Goal: Information Seeking & Learning: Understand process/instructions

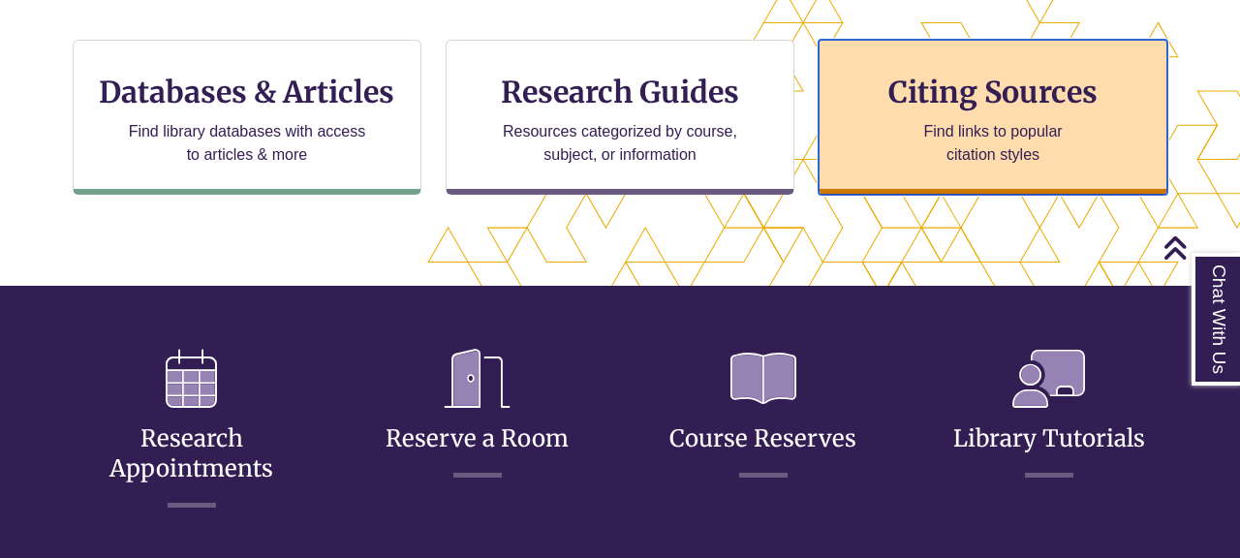
click at [995, 91] on h3 "Citing Sources" at bounding box center [992, 92] width 236 height 37
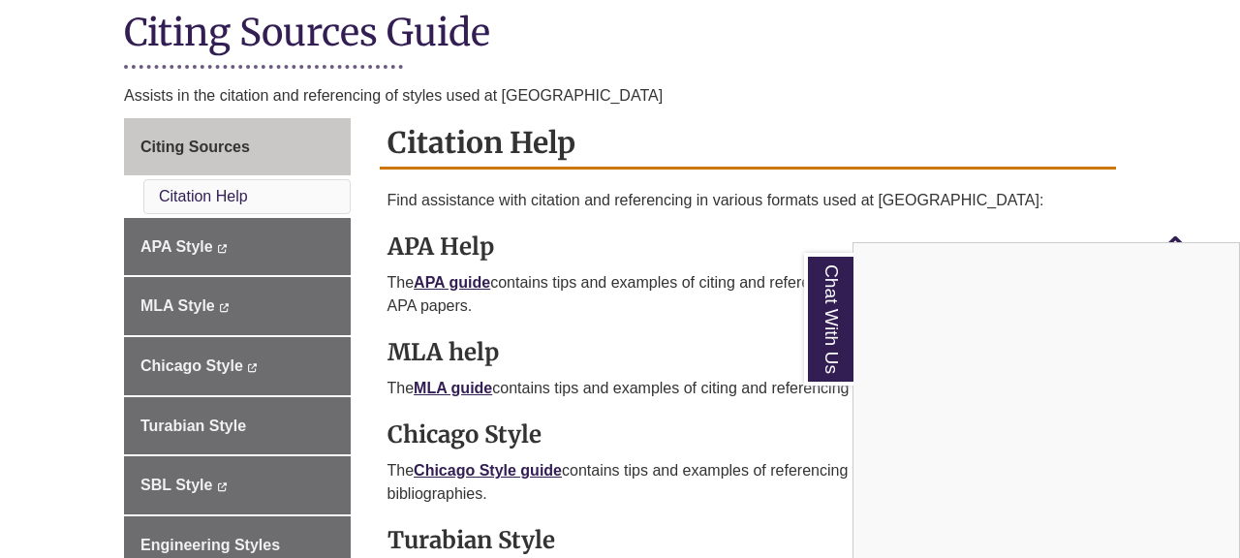
scroll to position [444, 0]
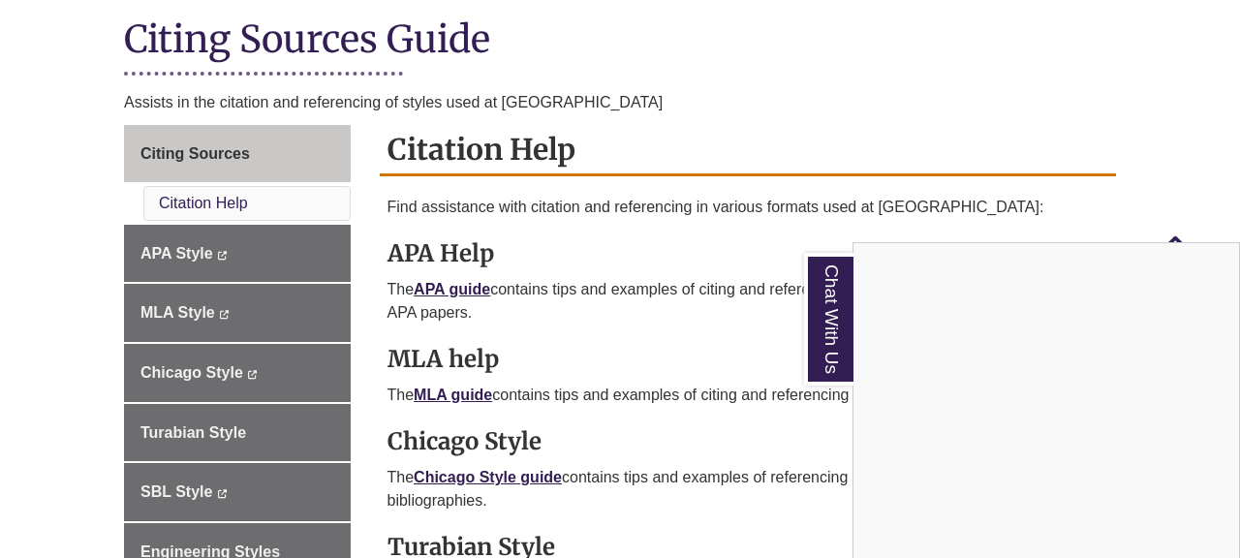
click at [460, 474] on div "Chat With Us" at bounding box center [620, 279] width 1240 height 558
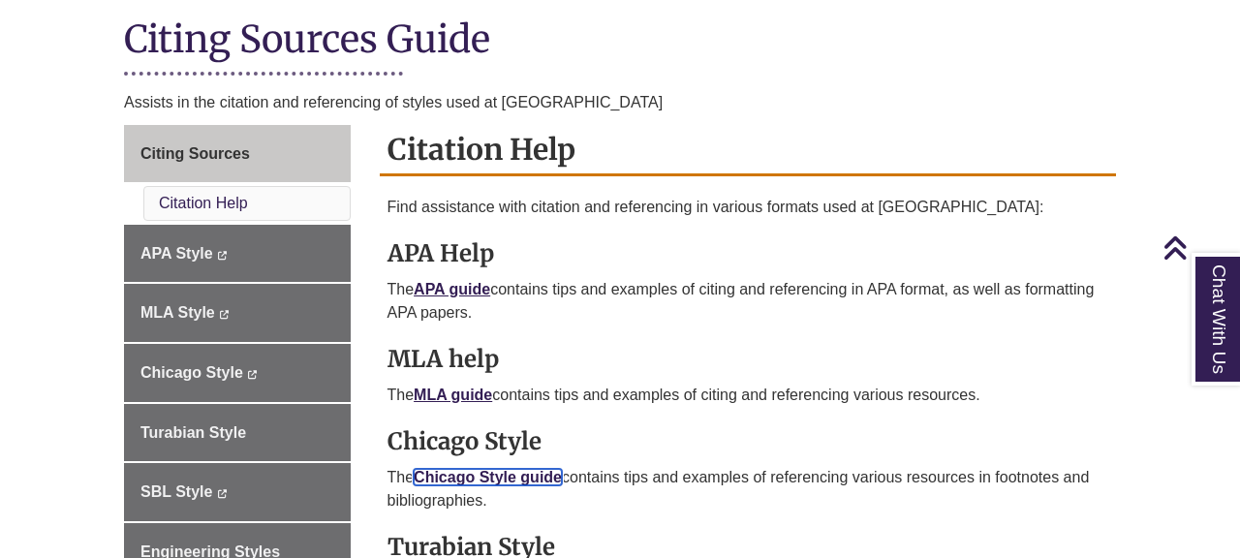
click at [460, 474] on link "Chicago Style guide" at bounding box center [487, 477] width 148 height 16
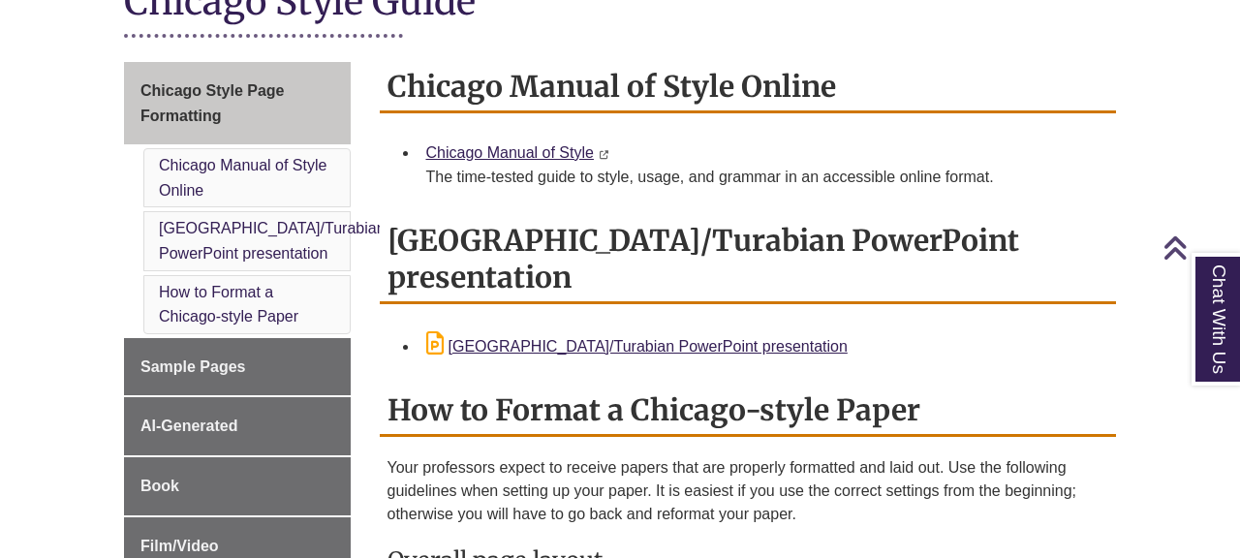
scroll to position [508, 0]
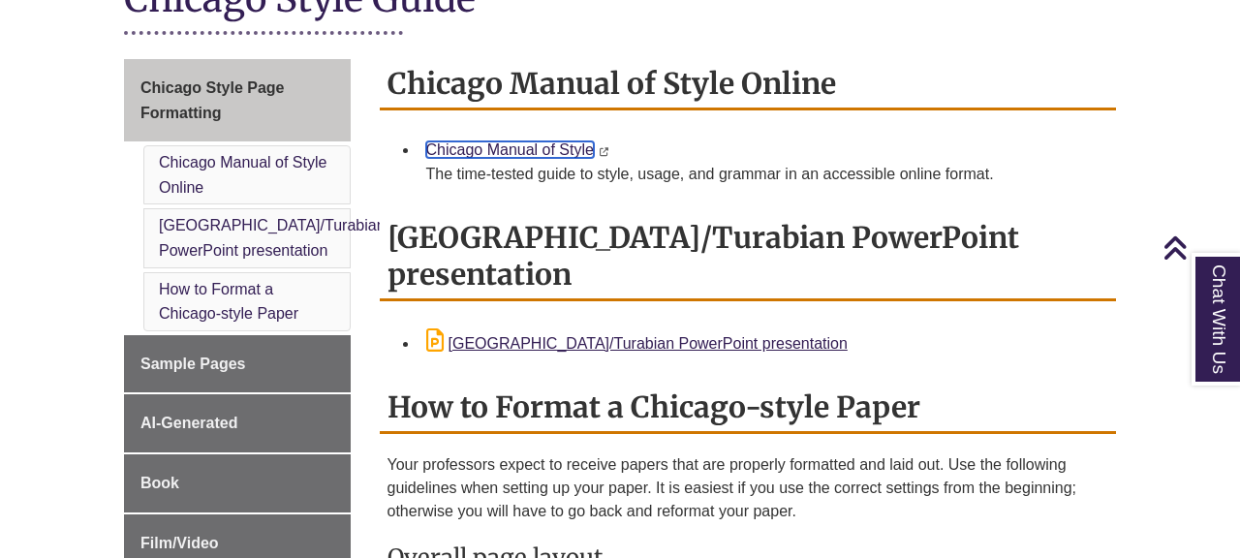
click at [526, 141] on link "Chicago Manual of Style" at bounding box center [510, 149] width 168 height 16
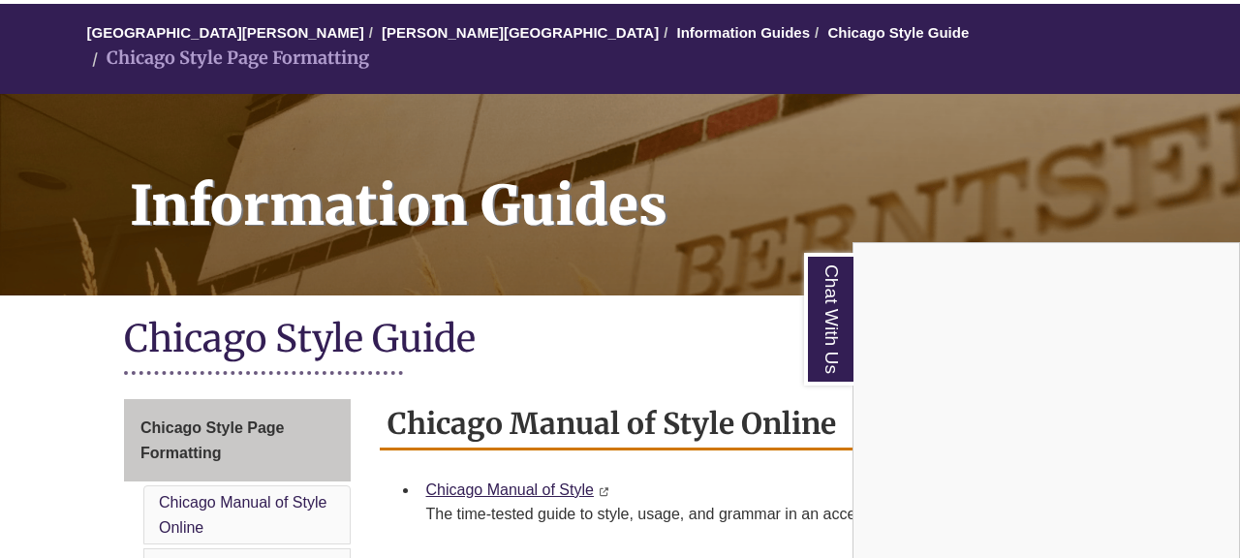
scroll to position [207, 0]
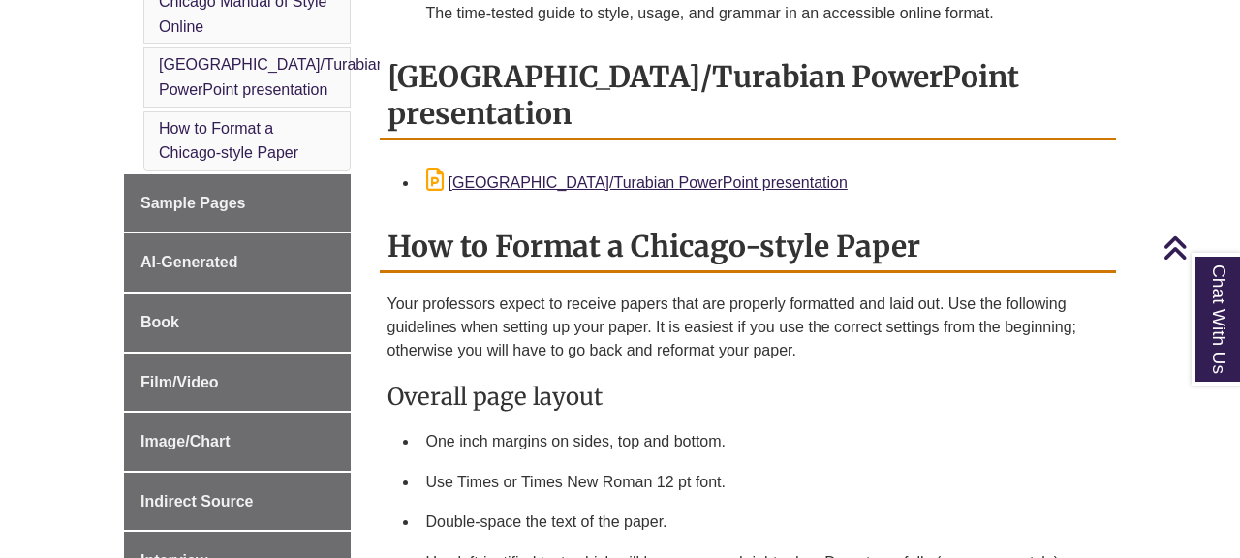
scroll to position [673, 0]
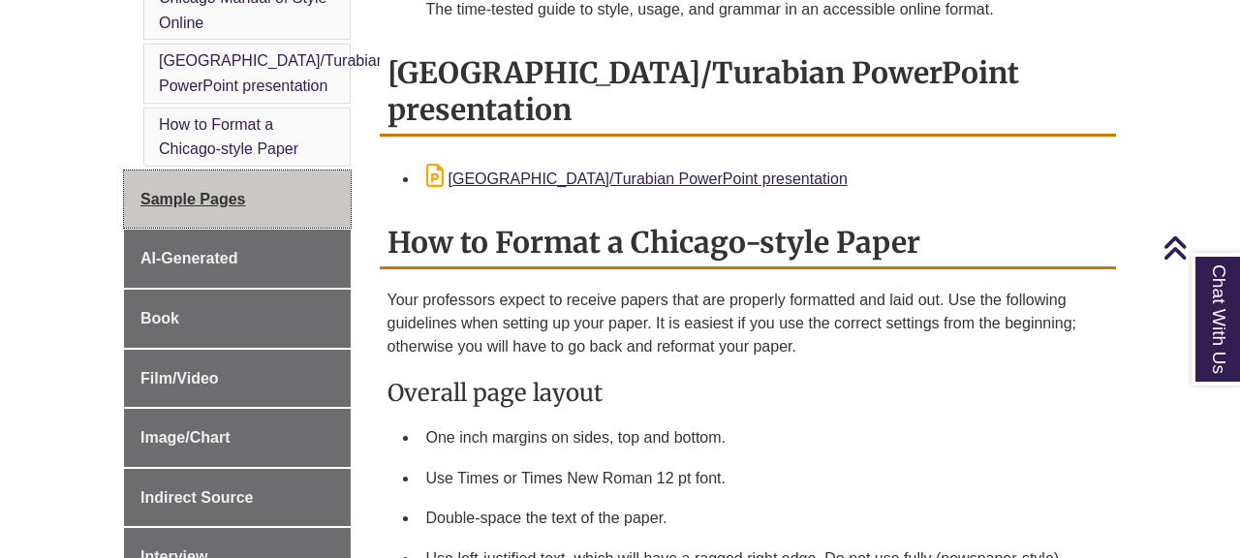
click at [212, 191] on span "Sample Pages" at bounding box center [193, 199] width 106 height 16
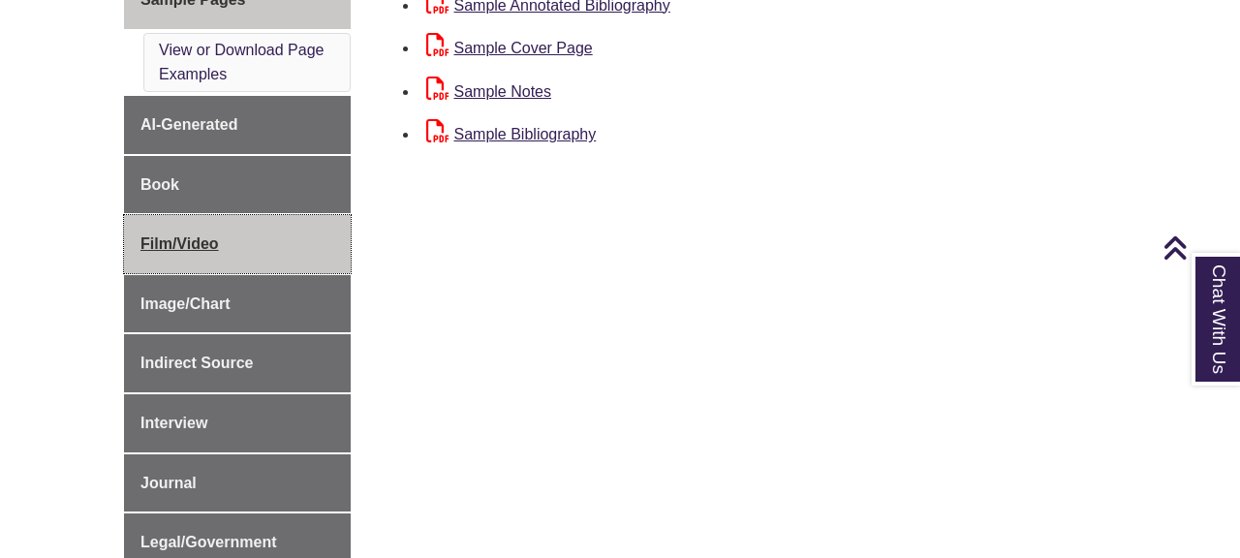
scroll to position [667, 0]
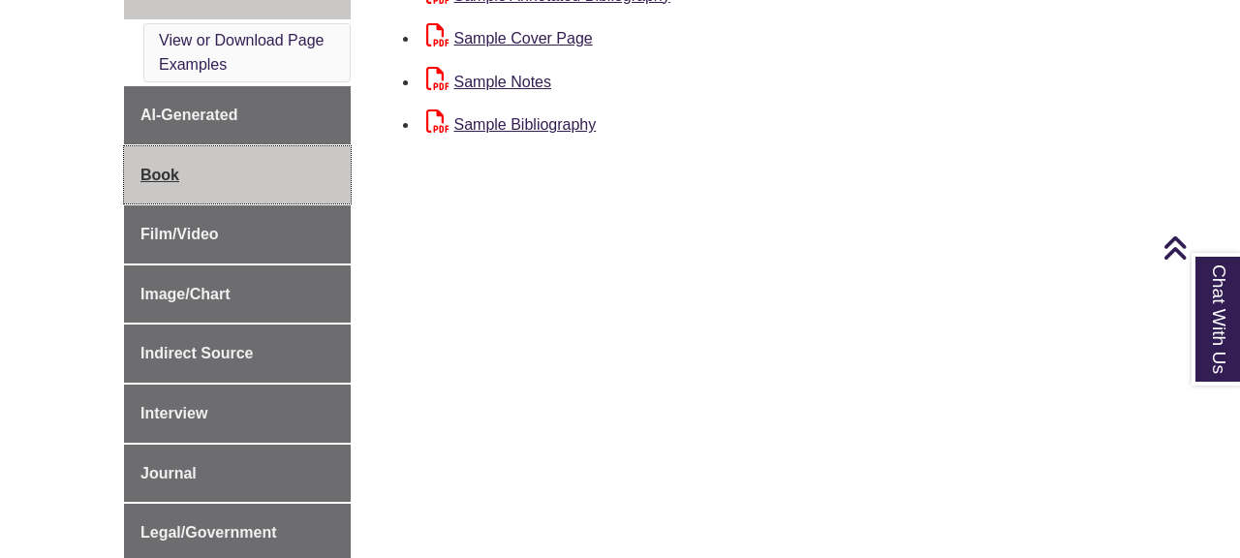
click at [177, 182] on span "Book" at bounding box center [159, 175] width 39 height 16
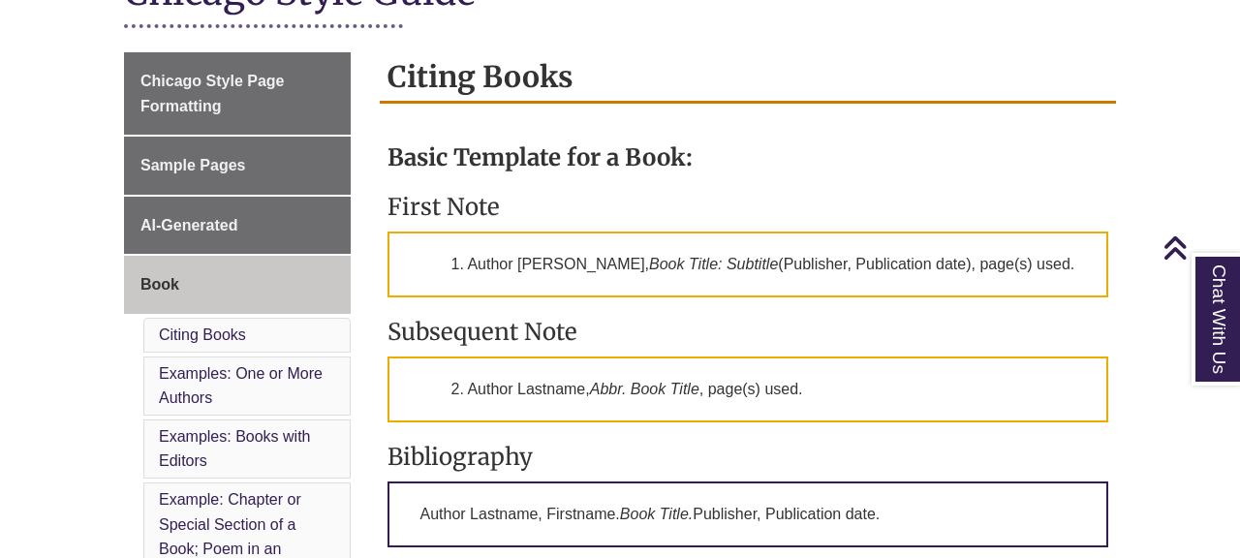
scroll to position [497, 0]
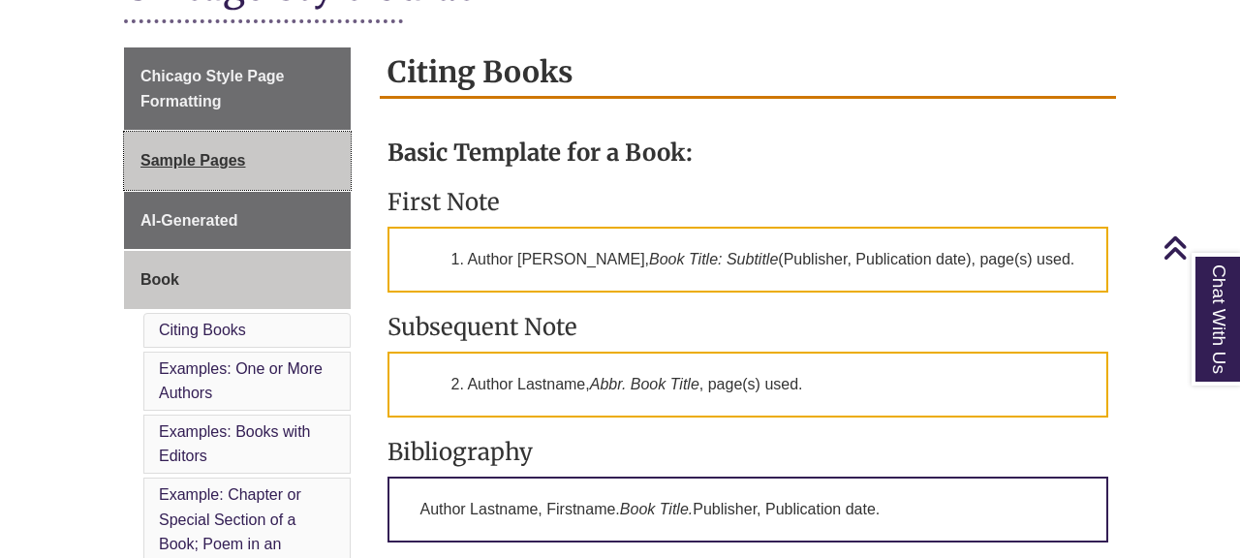
click at [266, 158] on link "Sample Pages" at bounding box center [237, 161] width 227 height 58
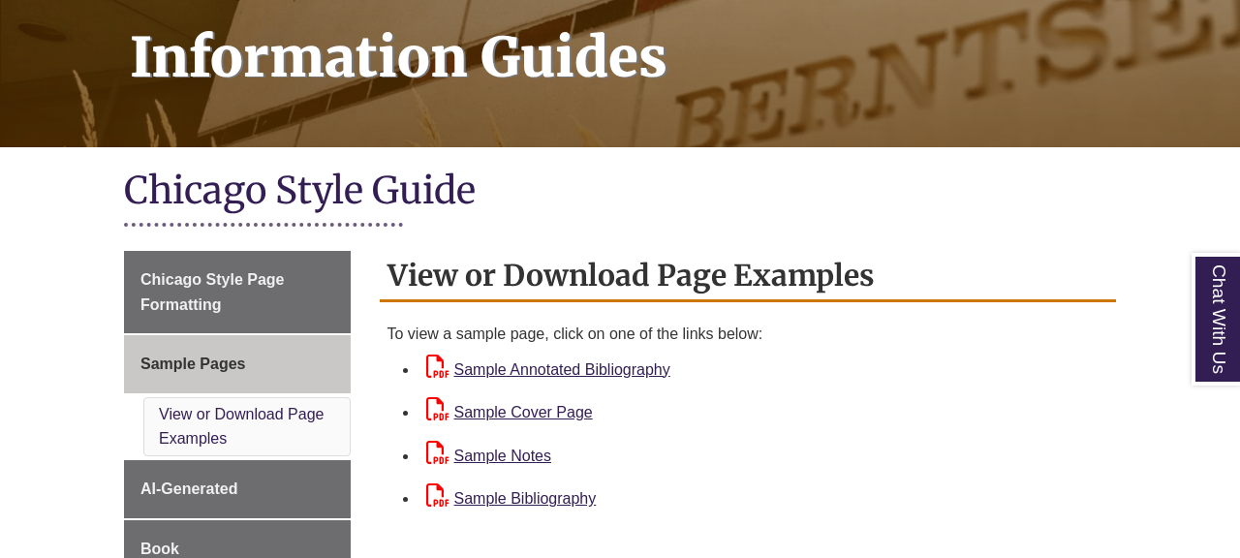
scroll to position [408, 0]
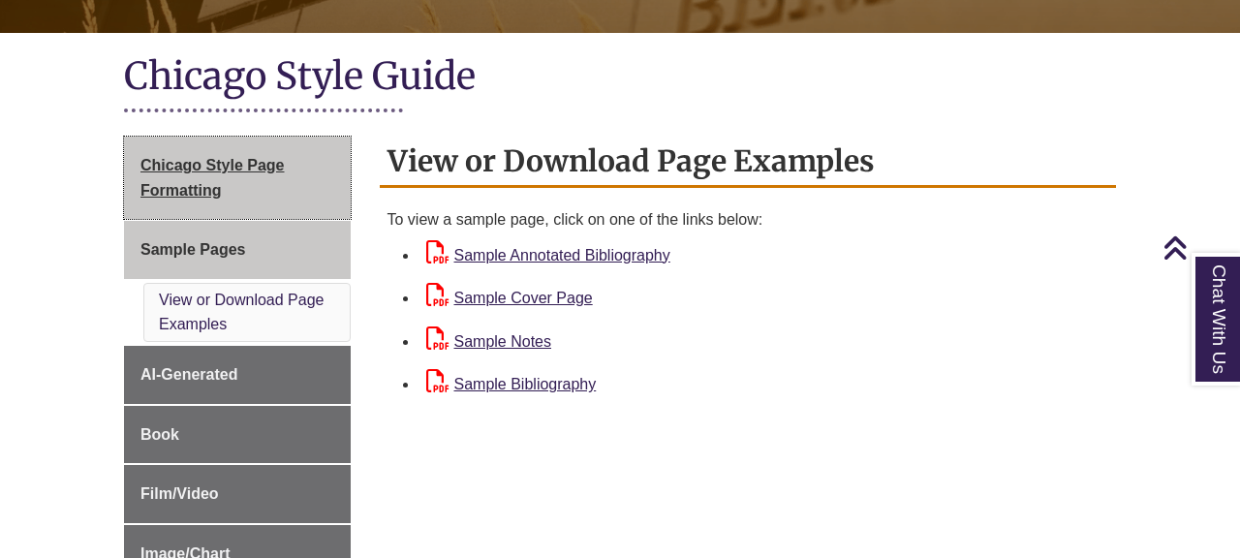
click at [260, 159] on span "Chicago Style Page Formatting" at bounding box center [212, 178] width 144 height 42
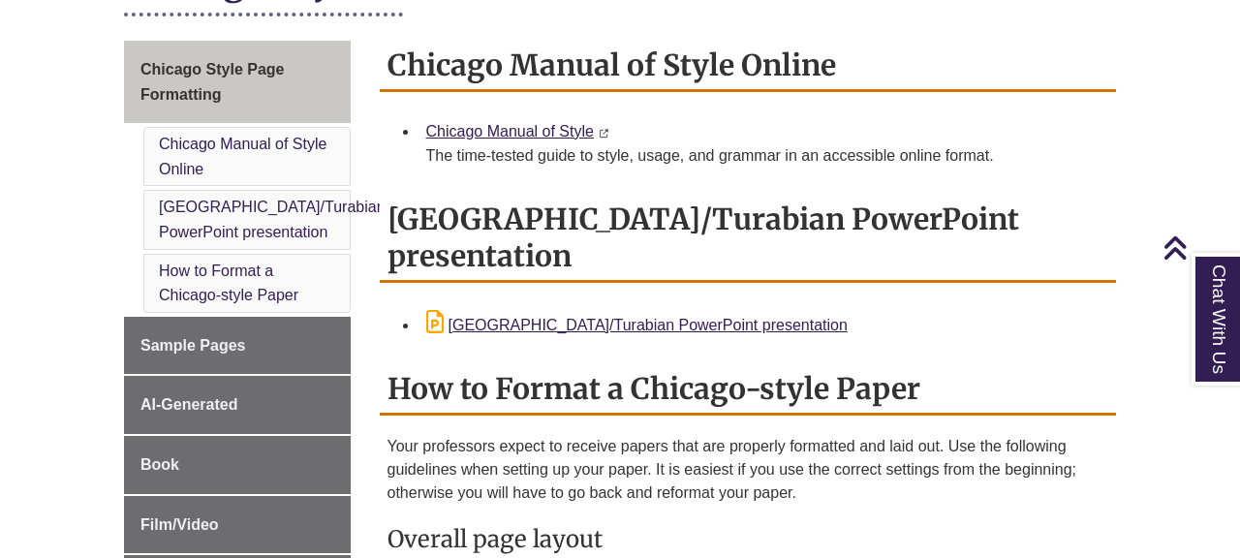
scroll to position [528, 0]
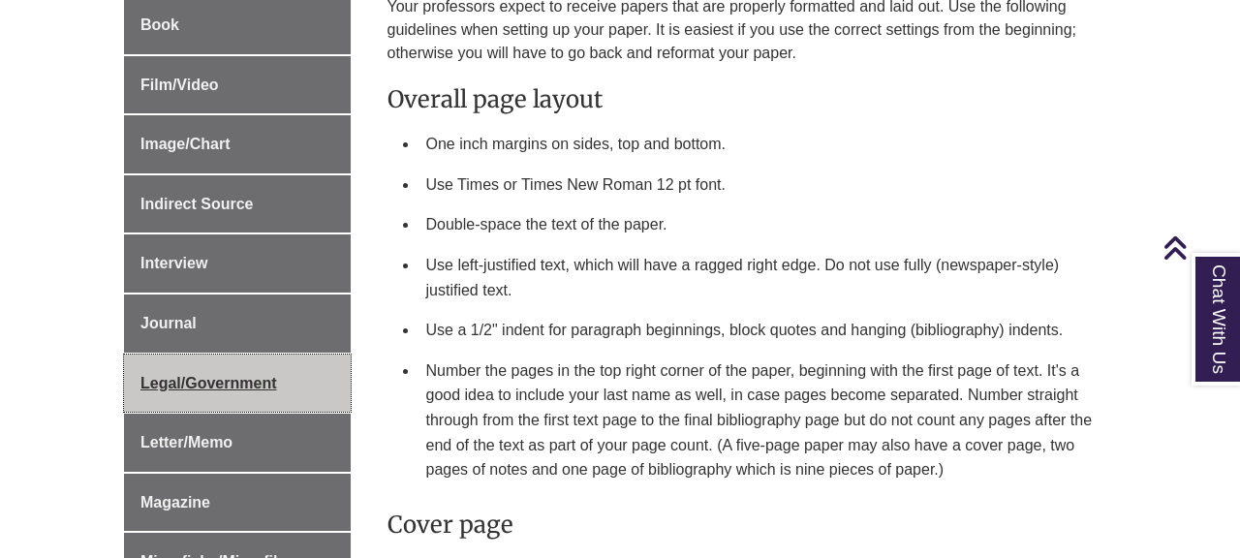
scroll to position [967, 0]
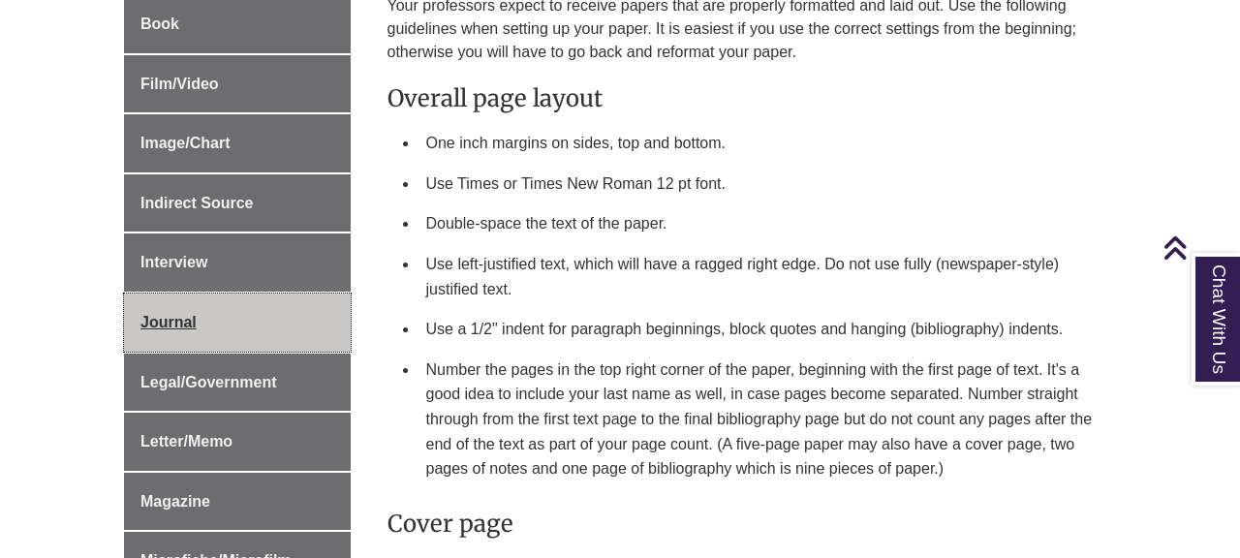
click at [281, 305] on link "Journal" at bounding box center [237, 322] width 227 height 58
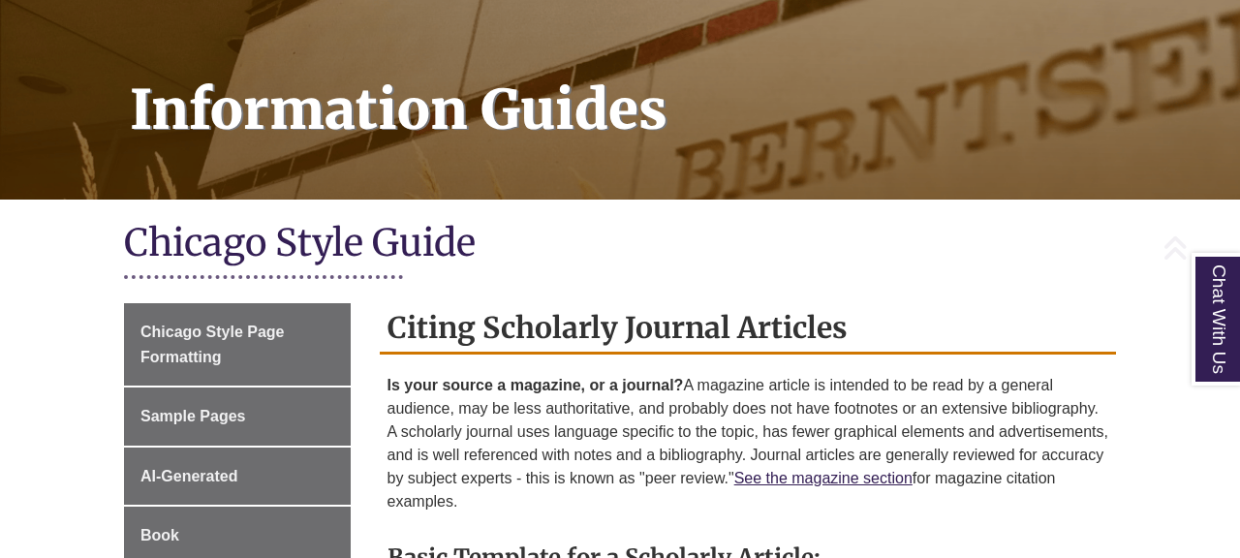
scroll to position [262, 0]
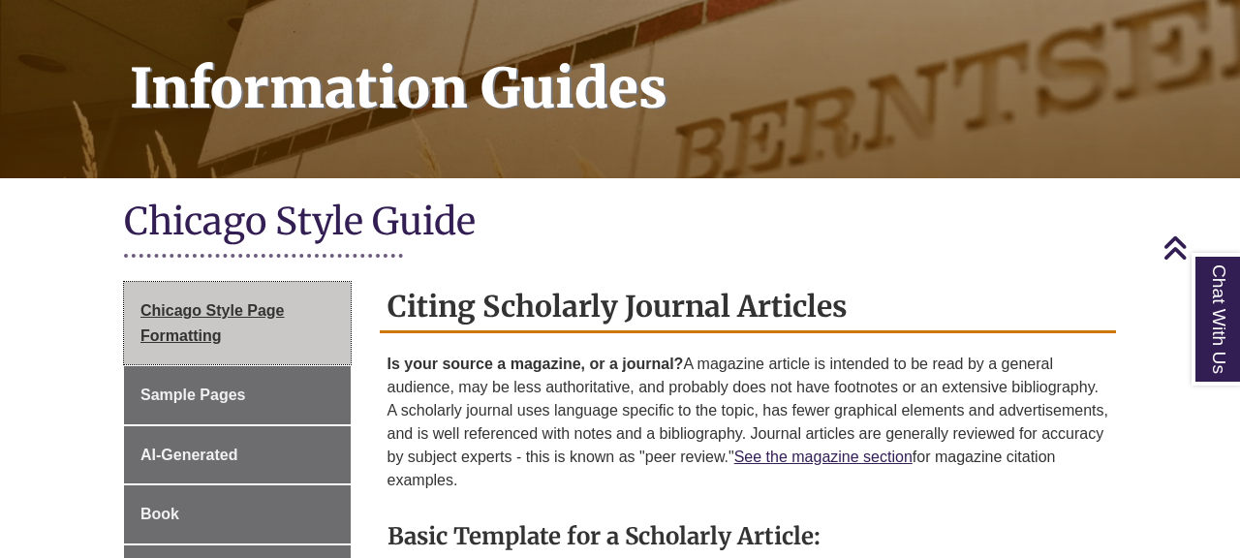
click at [300, 315] on link "Chicago Style Page Formatting" at bounding box center [237, 323] width 227 height 82
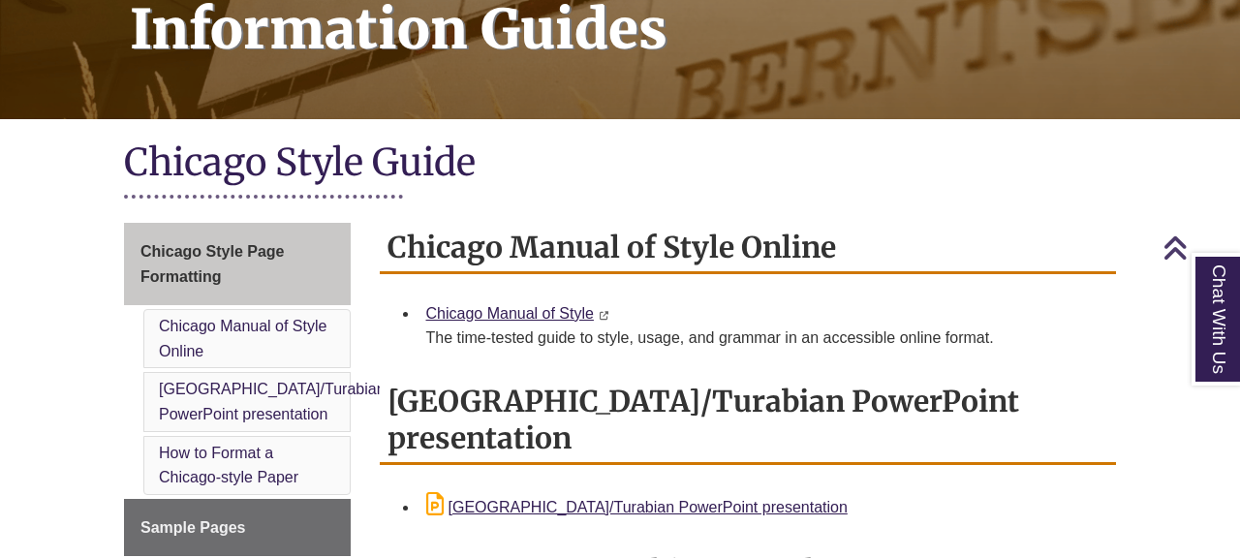
scroll to position [348, 0]
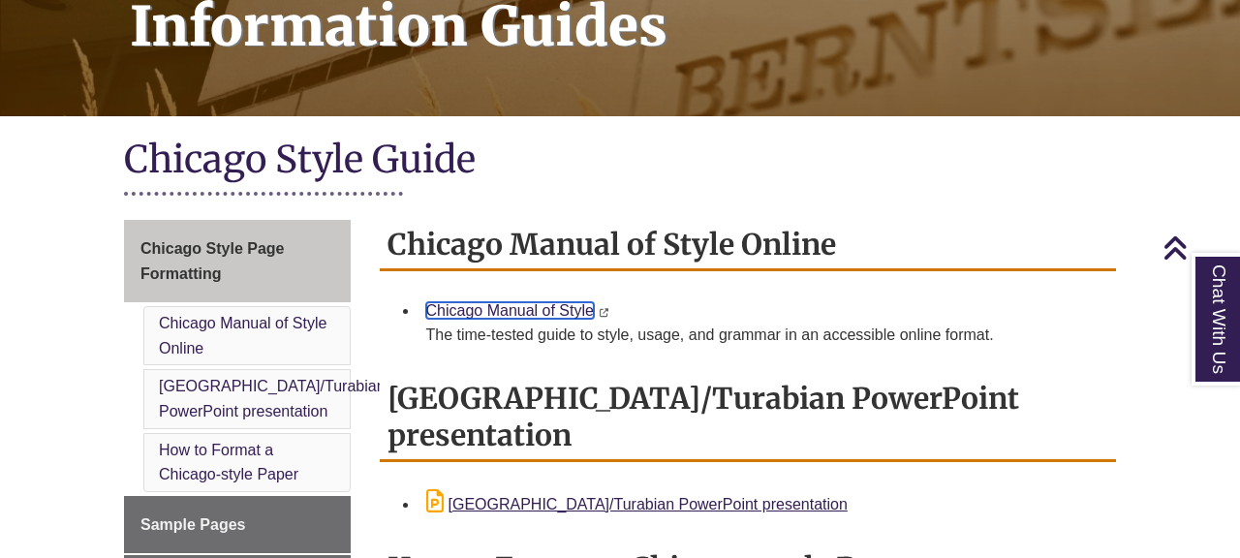
click at [448, 302] on link "Chicago Manual of Style" at bounding box center [510, 310] width 168 height 16
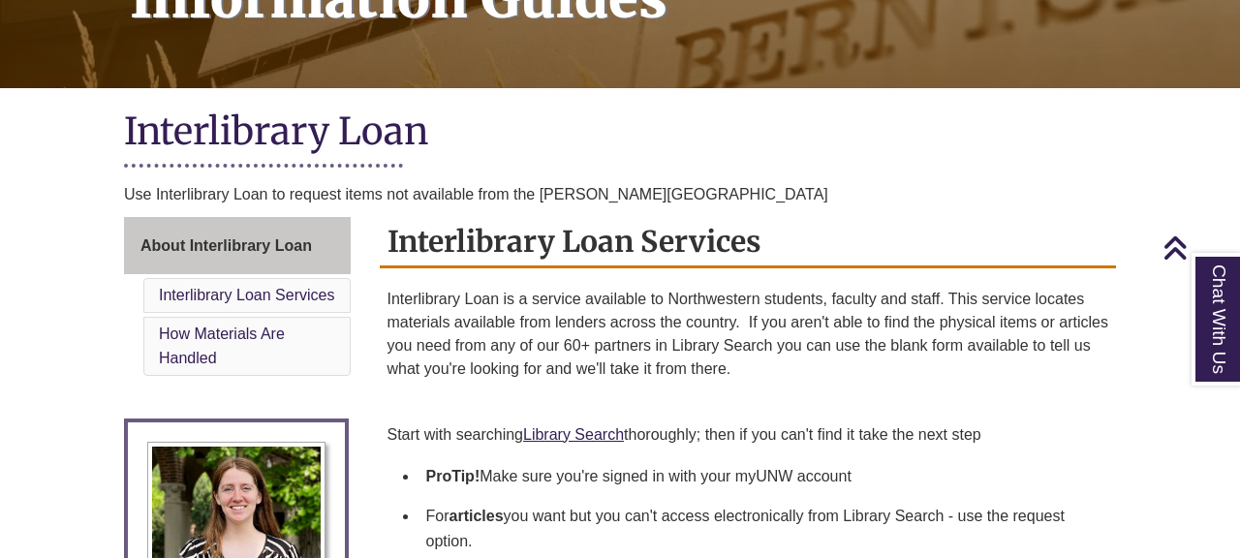
scroll to position [190, 0]
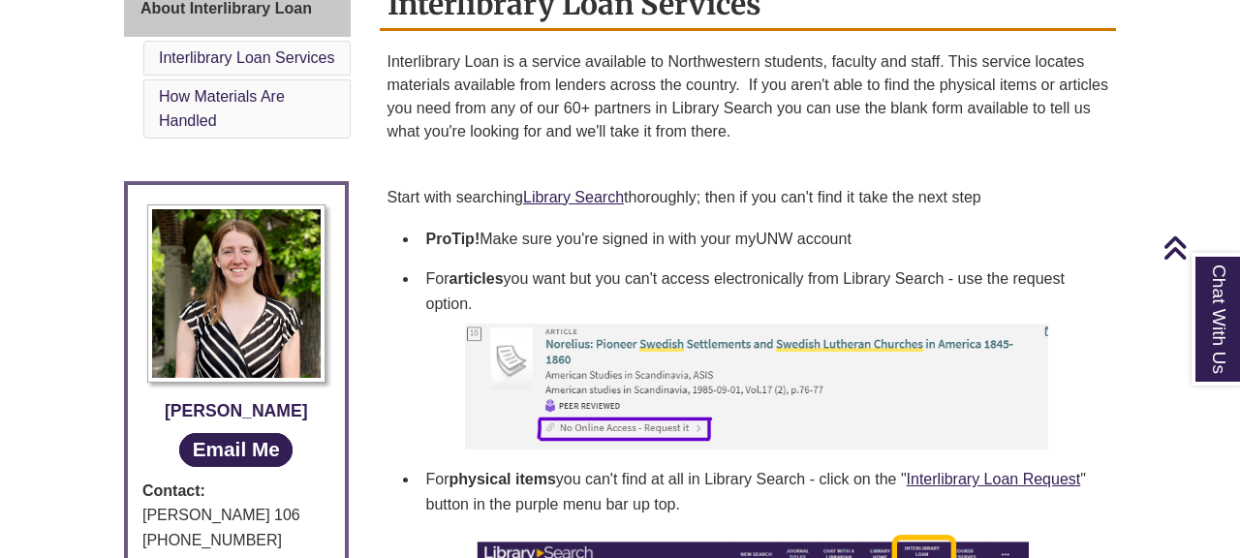
scroll to position [600, 0]
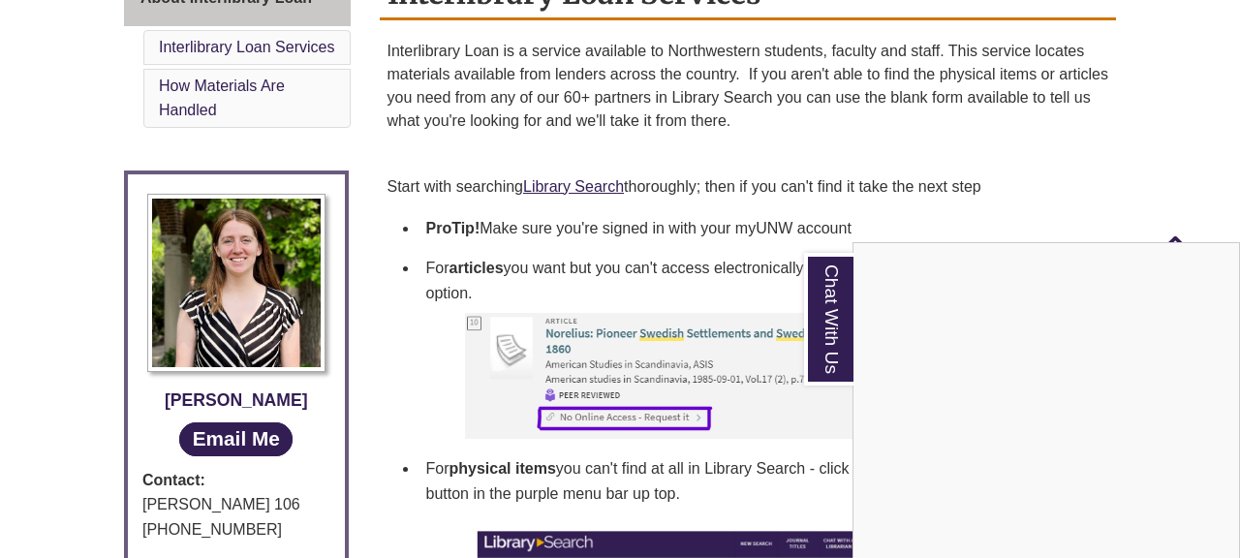
click at [392, 269] on div "Chat With Us" at bounding box center [620, 279] width 1240 height 558
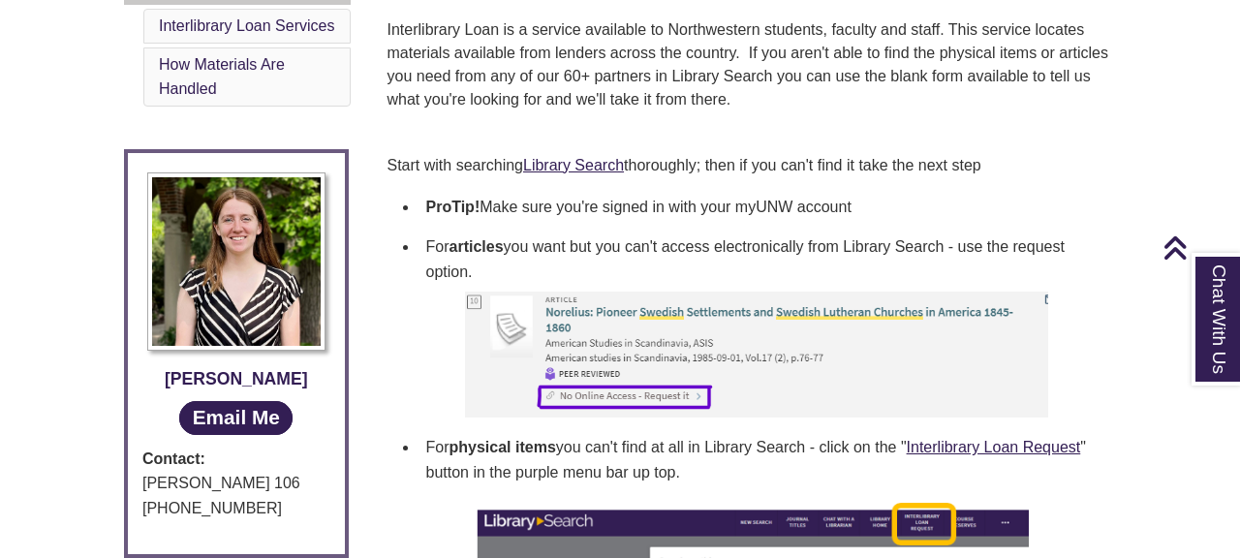
scroll to position [621, 0]
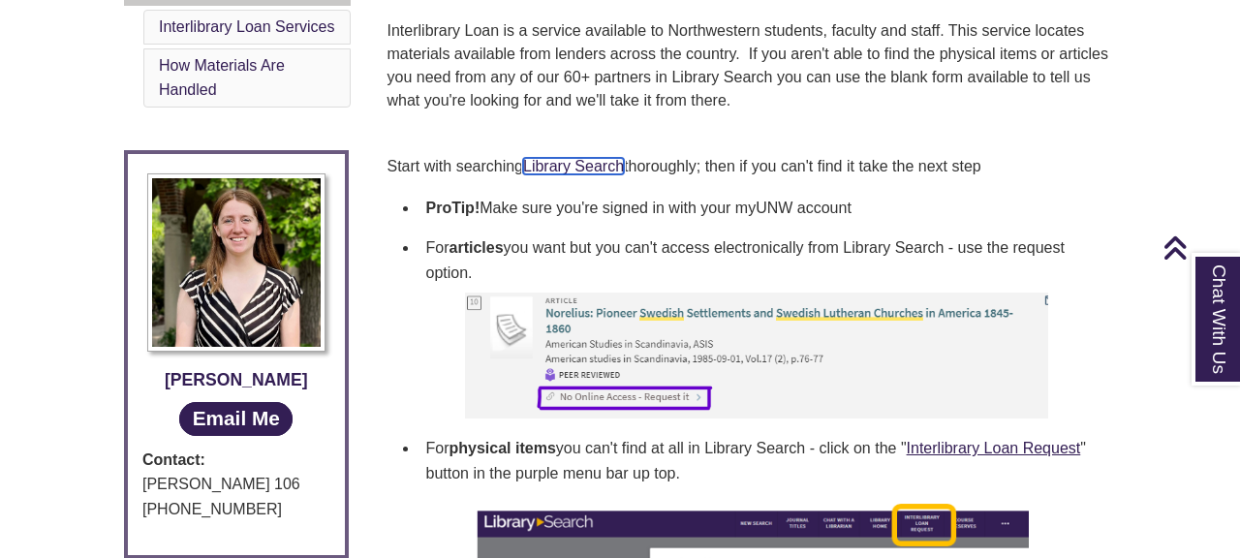
click at [564, 167] on link "Library Search" at bounding box center [573, 166] width 101 height 16
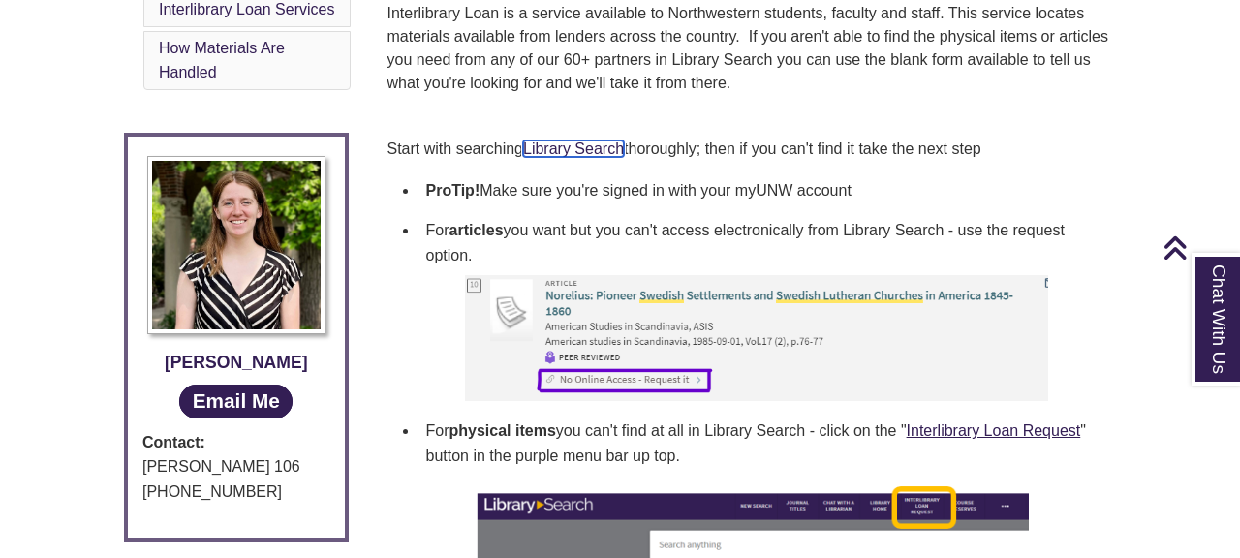
scroll to position [639, 0]
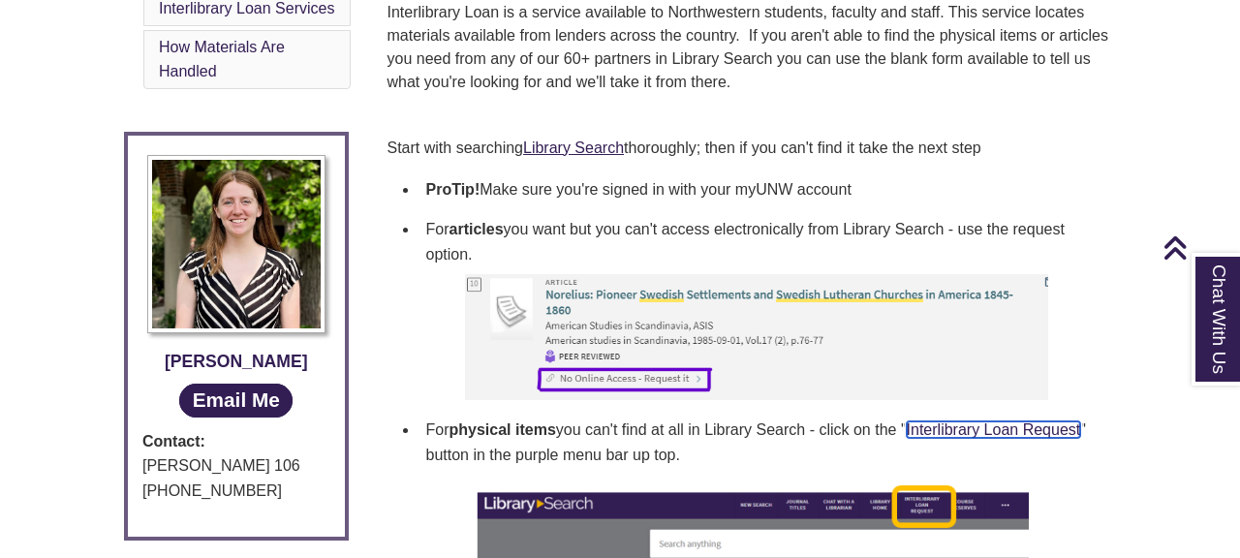
click at [950, 435] on link "Interlibrary Loan Request" at bounding box center [993, 429] width 174 height 16
